Goal: Task Accomplishment & Management: Use online tool/utility

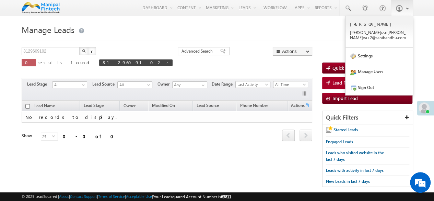
click at [405, 9] on span at bounding box center [405, 8] width 5 height 6
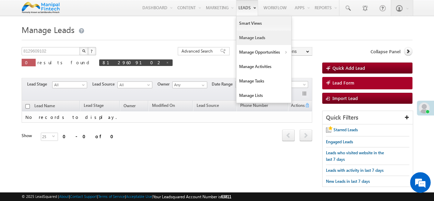
click at [241, 42] on link "Manage Leads" at bounding box center [263, 38] width 55 height 14
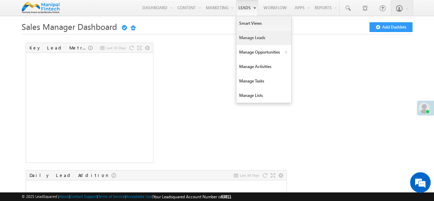
click at [247, 39] on link "Manage Leads" at bounding box center [263, 38] width 55 height 14
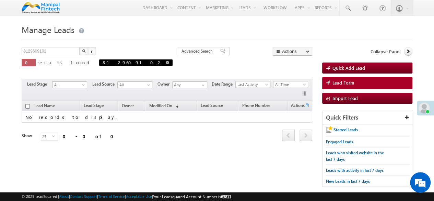
click at [166, 62] on span at bounding box center [167, 62] width 3 height 3
type input "Search Leads"
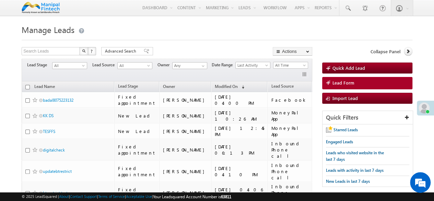
click at [199, 37] on div at bounding box center [217, 38] width 391 height 4
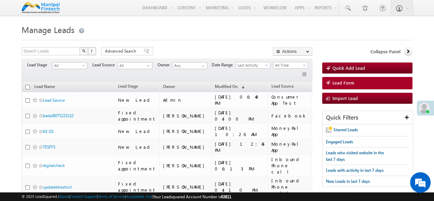
click at [192, 37] on div at bounding box center [217, 38] width 391 height 4
click at [268, 33] on h1 "Manage Leads" at bounding box center [217, 28] width 391 height 13
